Goal: Task Accomplishment & Management: Use online tool/utility

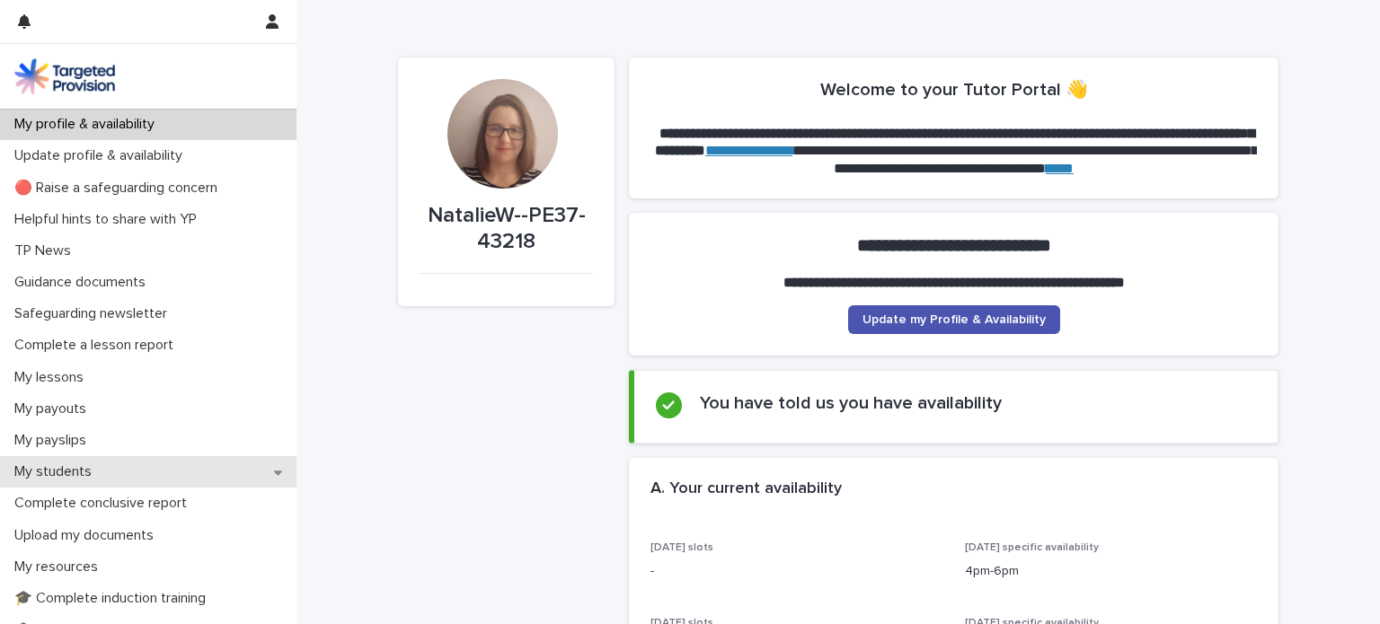
click at [129, 485] on div "My students" at bounding box center [148, 471] width 296 height 31
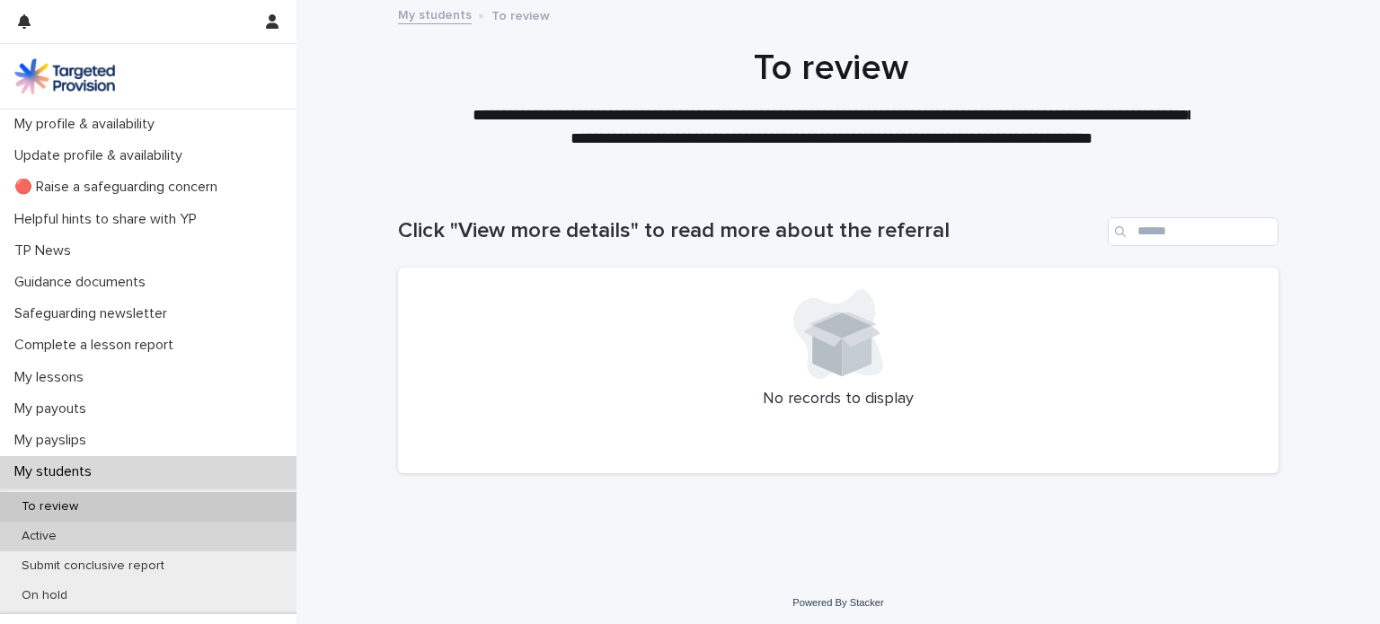
click at [104, 528] on div "Active" at bounding box center [148, 537] width 296 height 30
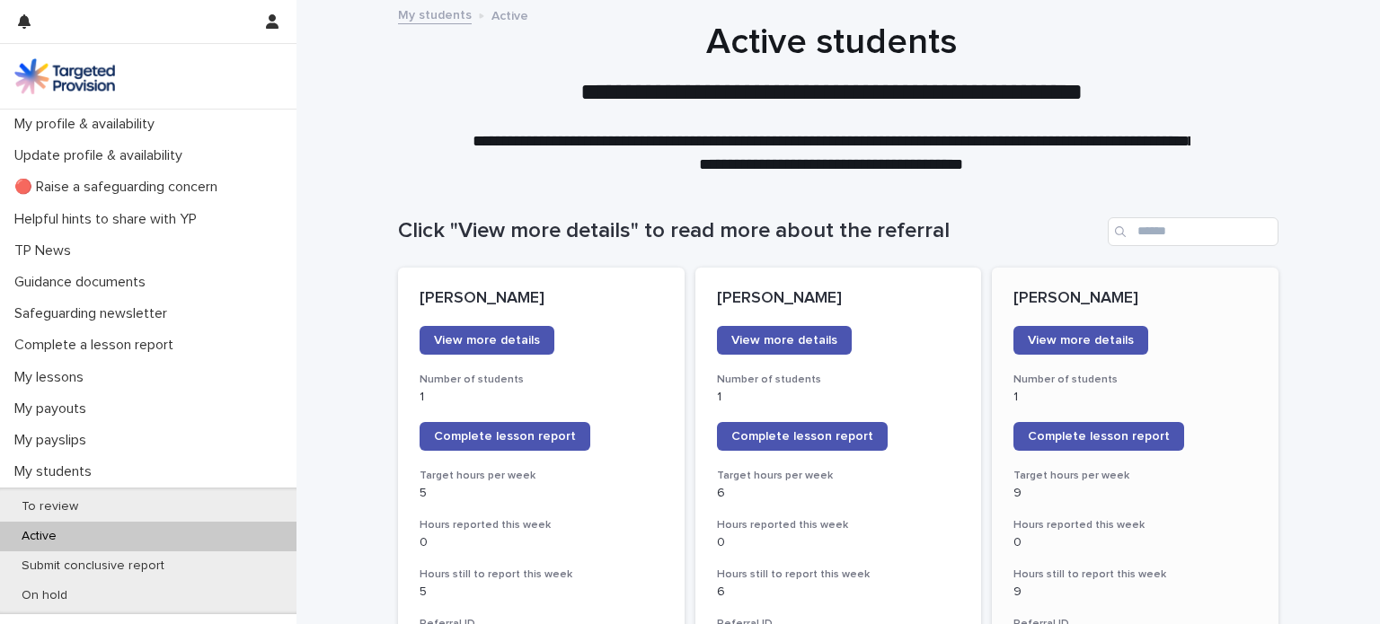
click at [1038, 441] on span "Complete lesson report" at bounding box center [1099, 436] width 142 height 13
click at [735, 434] on span "Complete lesson report" at bounding box center [802, 436] width 142 height 13
